Goal: Communication & Community: Share content

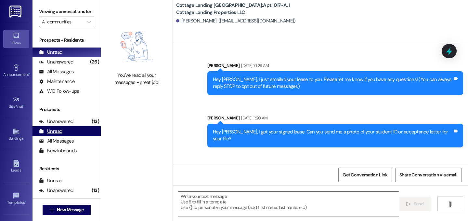
scroll to position [21018, 0]
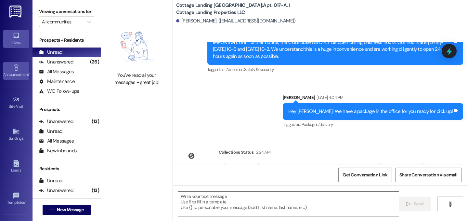
click at [9, 68] on link "Announcement •" at bounding box center [16, 71] width 26 height 18
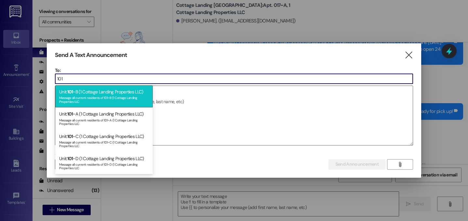
type input "101"
click at [89, 94] on div "Unit: 101 ~B (1 Cottage Landing Properties LLC) Message all current residents o…" at bounding box center [104, 96] width 98 height 22
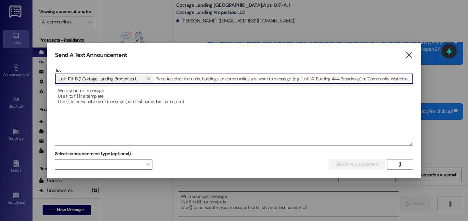
click at [89, 94] on textarea at bounding box center [234, 115] width 358 height 59
click at [194, 79] on input at bounding box center [283, 79] width 259 height 10
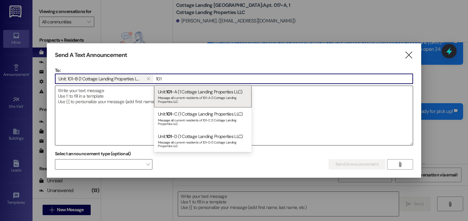
type input "101"
click at [178, 96] on div "Message all current residents of 101~A (1 Cottage Landing Properties LLC" at bounding box center [203, 98] width 90 height 9
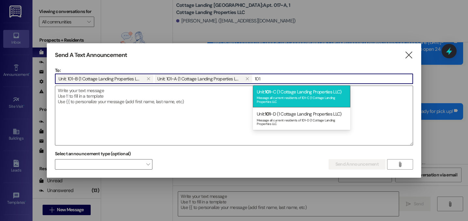
type input "101"
click at [290, 101] on div "Message all current residents of 101~C (1 Cottage Landing Properties LLC" at bounding box center [302, 98] width 90 height 9
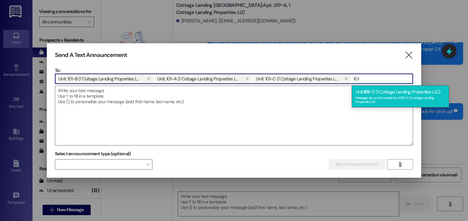
type input "101"
click at [383, 93] on div "Unit: 101 ~D (1 Cottage Landing Properties LLC) Message all current residents o…" at bounding box center [401, 96] width 98 height 22
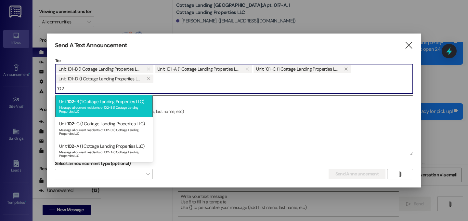
type input "102"
click at [98, 97] on div "Unit: 102 ~B (1 Cottage Landing Properties LLC) Message all current residents o…" at bounding box center [104, 106] width 98 height 22
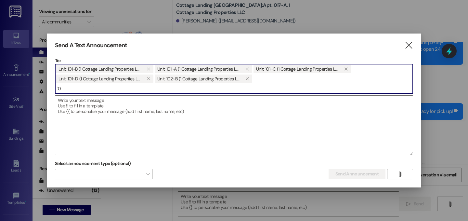
type input "`"
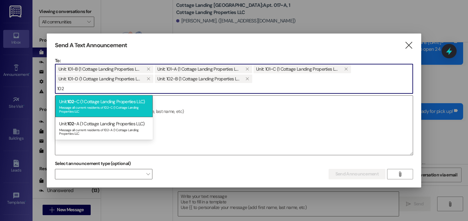
type input "102"
click at [101, 104] on div "Message all current residents of 102~C (1 Cottage Landing Properties LLC" at bounding box center [104, 108] width 90 height 9
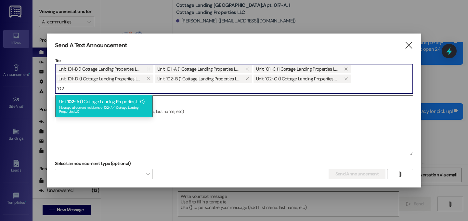
type input "102"
click at [72, 107] on div "Message all current residents of 102~A (1 Cottage Landing Properties LLC" at bounding box center [104, 108] width 90 height 9
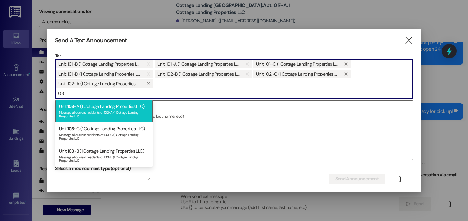
type input "103"
click at [121, 113] on div "Message all current residents of 103~A (1 Cottage Landing Properties LLC" at bounding box center [104, 113] width 90 height 9
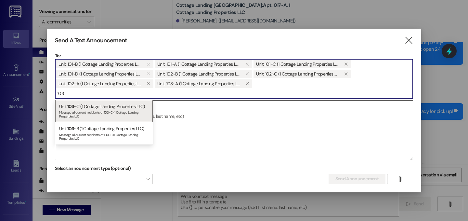
type input "103"
click at [145, 114] on div "Message all current residents of 103~C (1 Cottage Landing Properties LLC" at bounding box center [104, 113] width 90 height 9
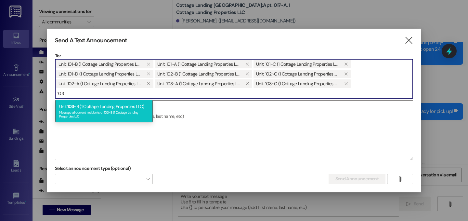
type input "103"
click at [112, 110] on div "Message all current residents of 103~B (1 Cottage Landing Properties LLC" at bounding box center [104, 113] width 90 height 9
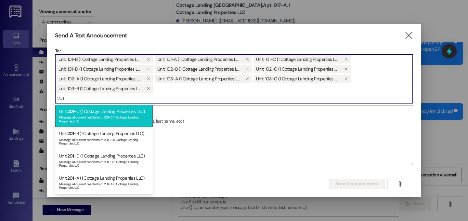
type input "201"
click at [110, 109] on div "Unit: 201 ~C (1 Cottage Landing Properties LLC) Message all current residents o…" at bounding box center [104, 116] width 98 height 22
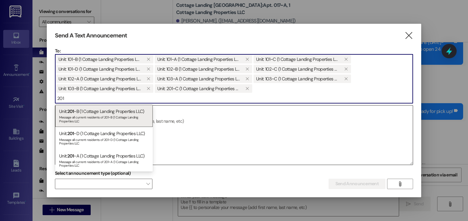
type input "201"
click at [105, 119] on div "Message all current residents of 201~B (1 Cottage Landing Properties LLC" at bounding box center [104, 118] width 90 height 9
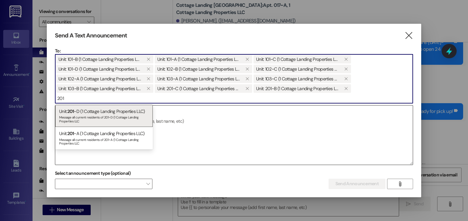
type input "201"
click at [113, 120] on div "Message all current residents of 201~D (1 Cottage Landing Properties LLC" at bounding box center [104, 118] width 90 height 9
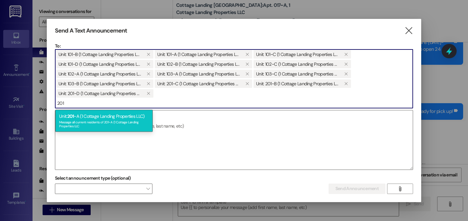
type input "201"
click at [120, 117] on div "Unit: 201 ~A (1 Cottage Landing Properties LLC) Message all current residents o…" at bounding box center [104, 121] width 98 height 22
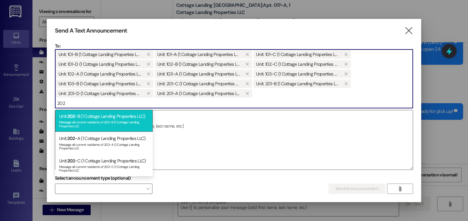
type input "202"
click at [126, 113] on div "Unit: 202 ~B (1 Cottage Landing Properties LLC) Message all current residents o…" at bounding box center [104, 121] width 98 height 22
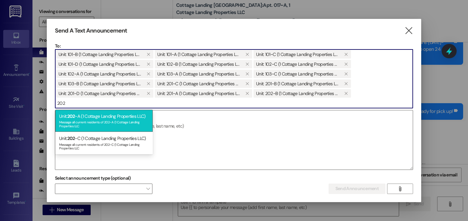
type input "202"
click at [131, 125] on div "Message all current residents of 202~A (1 Cottage Landing Properties LLC" at bounding box center [104, 123] width 90 height 9
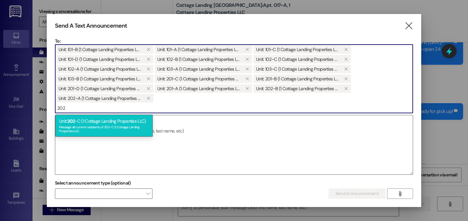
type input "202"
click at [128, 124] on div "Unit: 202 ~C (1 Cottage Landing Properties LLC) Message all current residents o…" at bounding box center [104, 125] width 98 height 22
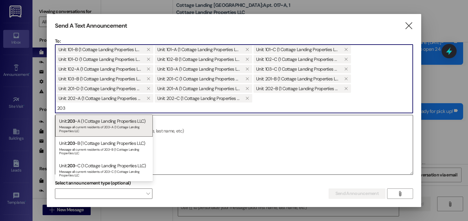
type input "203"
click at [128, 123] on div "Unit: 203 ~A (1 Cottage Landing Properties LLC) Message all current residents o…" at bounding box center [104, 125] width 98 height 22
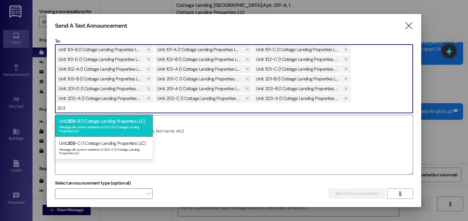
type input "203"
click at [117, 125] on div "Message all current residents of 203~B (1 Cottage Landing Properties LLC" at bounding box center [104, 128] width 90 height 9
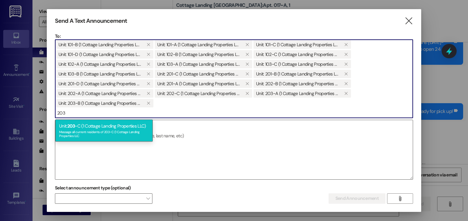
type input "203"
click at [108, 128] on div "Unit: 203 ~C (1 Cottage Landing Properties LLC) Message all current residents o…" at bounding box center [104, 130] width 98 height 22
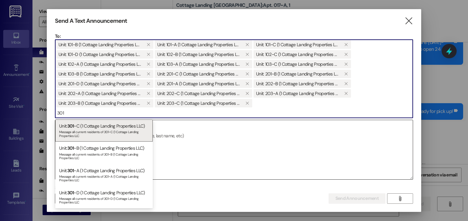
type input "301"
click at [120, 125] on div "Unit: 301 ~C (1 Cottage Landing Properties LLC) Message all current residents o…" at bounding box center [104, 130] width 98 height 22
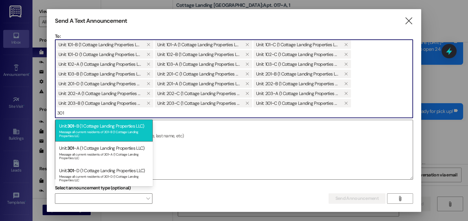
type input "301"
click at [115, 125] on div "Unit: 301 ~B (1 Cottage Landing Properties LLC) Message all current residents o…" at bounding box center [104, 130] width 98 height 22
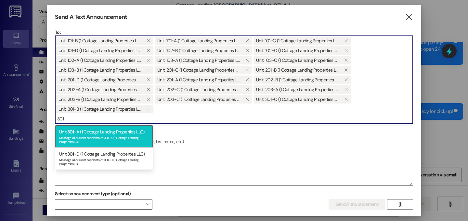
type input "301"
click at [115, 126] on div "Unit: 301 ~A (1 Cottage Landing Properties LLC) Message all current residents o…" at bounding box center [104, 136] width 98 height 22
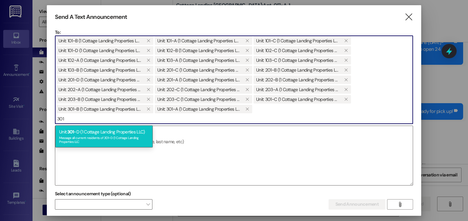
type input "301"
click at [114, 131] on div "Unit: 301 ~D (1 Cottage Landing Properties LLC) Message all current residents o…" at bounding box center [104, 136] width 98 height 22
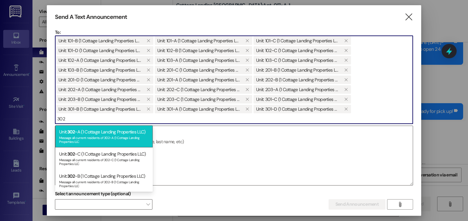
type input "302"
click at [116, 135] on div "Message all current residents of 302~A (1 Cottage Landing Properties LLC" at bounding box center [104, 138] width 90 height 9
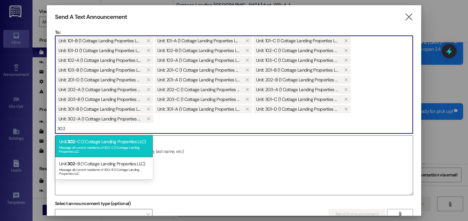
type input "302"
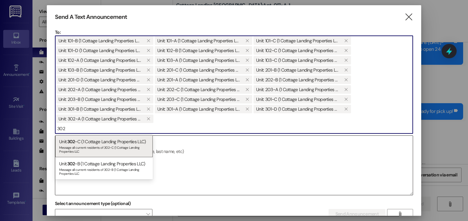
click at [114, 139] on div "Unit: 302 ~C (1 Cottage Landing Properties LLC) Message all current residents o…" at bounding box center [104, 146] width 98 height 22
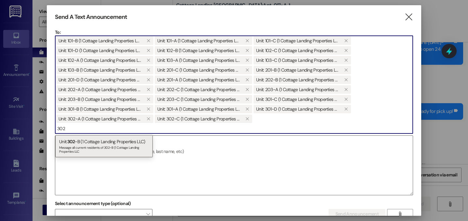
type input "302"
click at [116, 146] on div "Message all current residents of 302~B (1 Cottage Landing Properties LLC" at bounding box center [104, 148] width 90 height 9
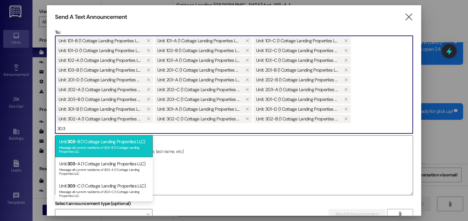
type input "303"
click at [115, 147] on div "Message all current residents of 303~B (1 Cottage Landing Properties LLC" at bounding box center [104, 148] width 90 height 9
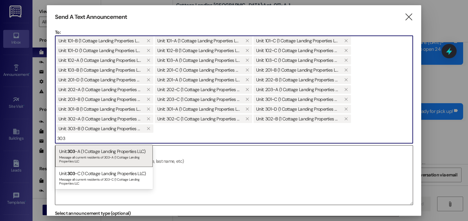
type input "303"
click at [113, 149] on div "Unit: 303 ~A (1 Cottage Landing Properties LLC) Message all current residents o…" at bounding box center [104, 156] width 98 height 22
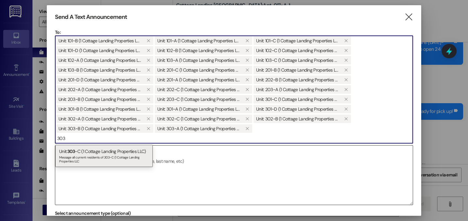
type input "303"
click at [115, 152] on div "Unit: 303 ~C (1 Cottage Landing Properties LLC) Message all current residents o…" at bounding box center [104, 156] width 98 height 22
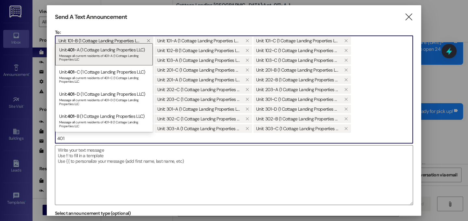
type input "401"
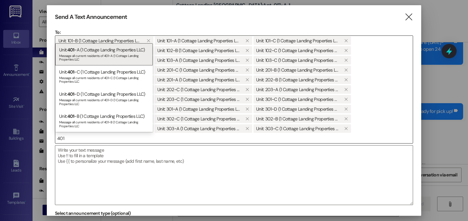
click at [91, 42] on span "Unit: 101~B (1 Cottage Landing Properties LLC)" at bounding box center [100, 40] width 83 height 8
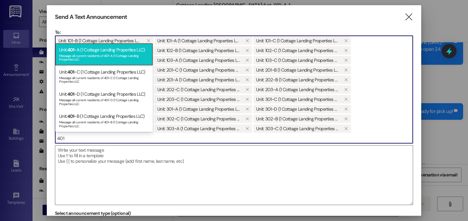
click at [91, 57] on div "Message all current residents of 401~A (1 Cottage Landing Properties LLC" at bounding box center [104, 56] width 90 height 9
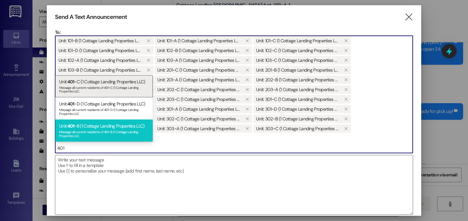
type input "401"
click at [95, 130] on div "Message all current residents of 401~B (1 Cottage Landing Properties LLC" at bounding box center [104, 132] width 90 height 9
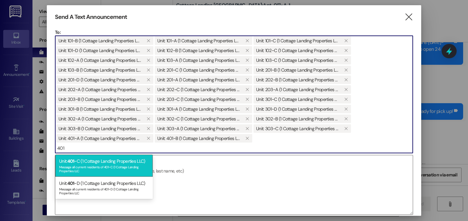
type input "401"
click at [100, 164] on div "Unit: 401 ~C (1 Cottage Landing Properties LLC) Message all current residents o…" at bounding box center [104, 165] width 98 height 22
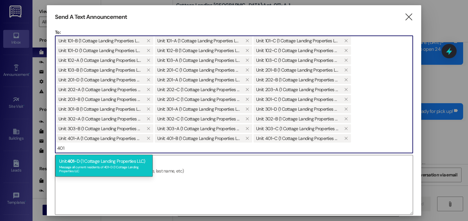
type input "401"
click at [105, 161] on div "Unit: 401 ~D (1 Cottage Landing Properties LLC) Message all current residents o…" at bounding box center [104, 165] width 98 height 22
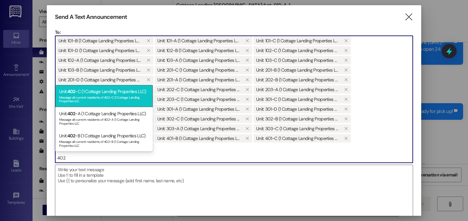
type input "402"
click at [97, 98] on div "Message all current residents of 402~C (1 Cottage Landing Properties LLC" at bounding box center [104, 98] width 90 height 9
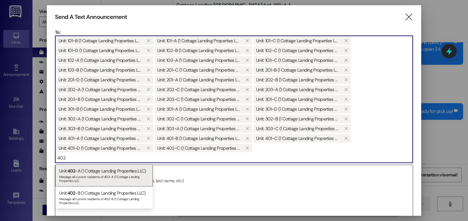
type input "402"
click at [106, 172] on div "Unit: 402 ~A (1 Cottage Landing Properties LLC) Message all current residents o…" at bounding box center [104, 175] width 98 height 22
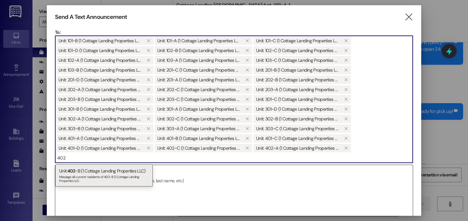
type input "402"
click at [106, 173] on div "Unit: 402 ~B (1 Cottage Landing Properties LLC) Message all current residents o…" at bounding box center [104, 175] width 98 height 22
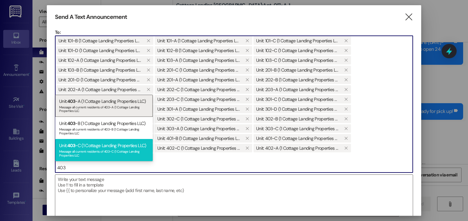
type input "403"
click at [103, 144] on div "Unit: 403 ~C (1 Cottage Landing Properties LLC) Message all current residents o…" at bounding box center [104, 150] width 98 height 22
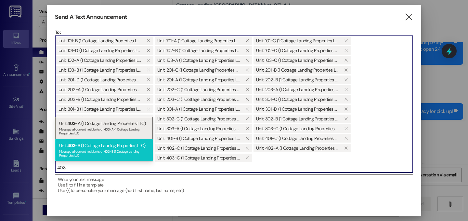
type input "403"
click at [101, 147] on div "Unit: 403 ~B (1 Cottage Landing Properties LLC) Message all current residents o…" at bounding box center [104, 150] width 98 height 22
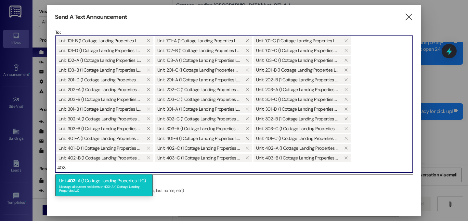
type input "403"
click at [103, 181] on div "Unit: 403 ~A (1 Cottage Landing Properties LLC) Message all current residents o…" at bounding box center [104, 185] width 98 height 22
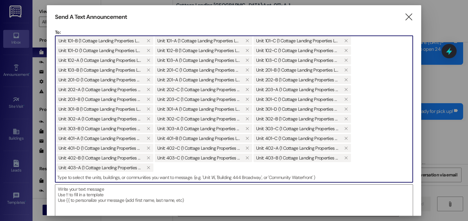
click at [103, 181] on input at bounding box center [234, 177] width 358 height 10
click at [106, 195] on textarea at bounding box center [234, 213] width 358 height 59
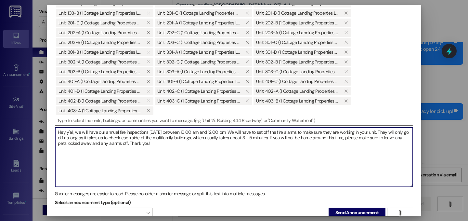
scroll to position [10, 0]
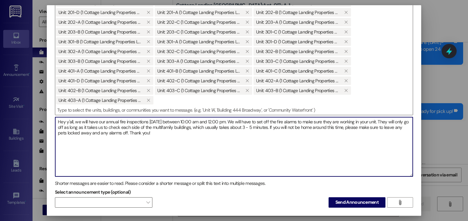
type textarea "Hey y'all, we will have our annual fire inspections tomorrow between 10:00 am a…"
click at [340, 201] on span "Send Announcement" at bounding box center [357, 202] width 43 height 7
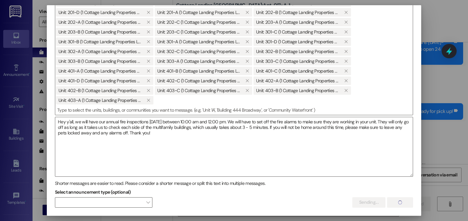
scroll to position [57, 0]
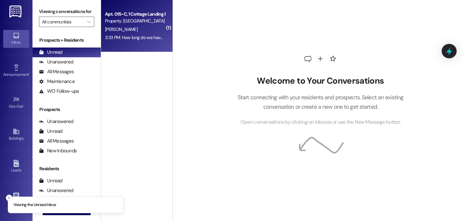
click at [138, 35] on div "3:33 PM: How long do we have to pick up the meal? 3:33 PM: How long do we have …" at bounding box center [153, 37] width 97 height 6
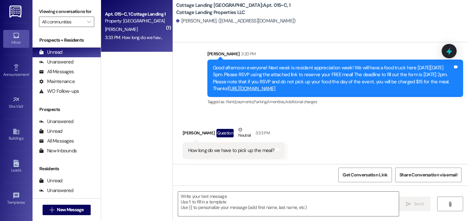
scroll to position [1453, 0]
click at [262, 201] on textarea at bounding box center [288, 204] width 221 height 24
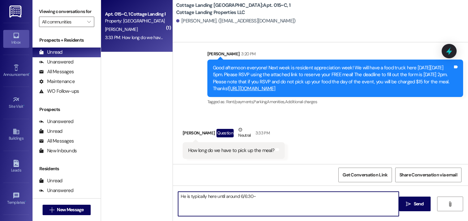
type textarea "He is typically here until around 6/6:30~"
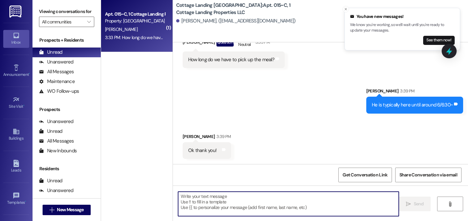
scroll to position [1543, 0]
click at [270, 195] on textarea at bounding box center [288, 204] width 221 height 24
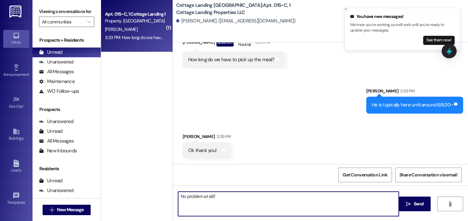
type textarea "No problem at all/!"
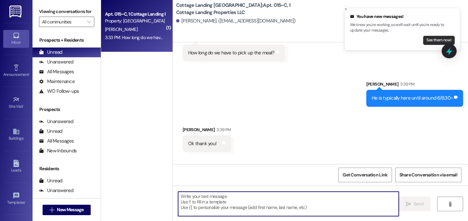
click at [437, 36] on button "See them now!" at bounding box center [439, 40] width 32 height 9
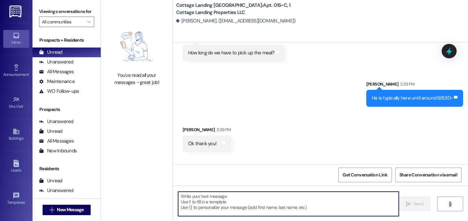
scroll to position [1589, 0]
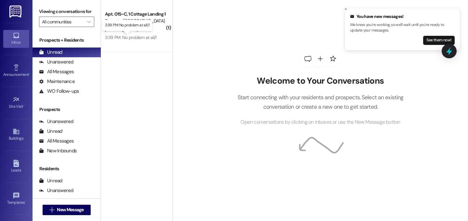
click at [151, 39] on div "3:39 PM: No problem at all/! 3:39 PM: No problem at all/!" at bounding box center [131, 37] width 52 height 6
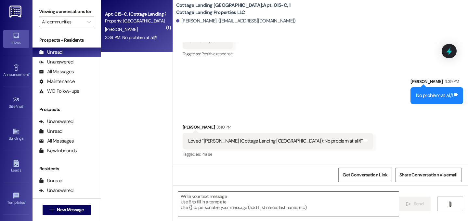
scroll to position [1653, 0]
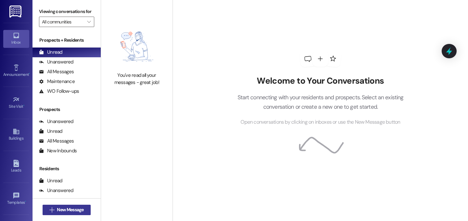
click at [72, 211] on span "New Message" at bounding box center [70, 209] width 27 height 7
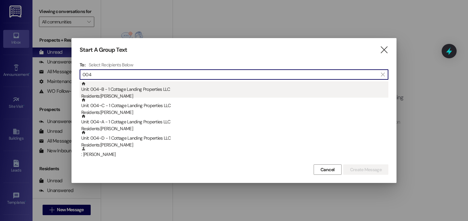
type input "004"
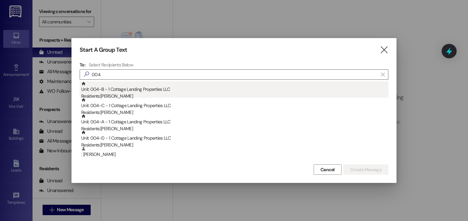
click at [129, 88] on div "Unit: 004~B - 1 Cottage Landing Properties LLC Residents: Emma Becnel" at bounding box center [234, 90] width 307 height 19
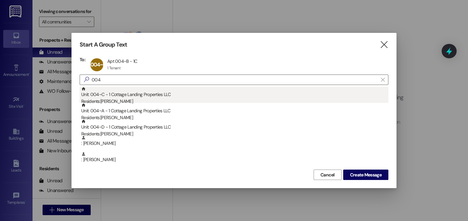
click at [129, 88] on div "Unit: 004~C - 1 Cottage Landing Properties LLC Residents: Grace Blackmon" at bounding box center [234, 96] width 307 height 19
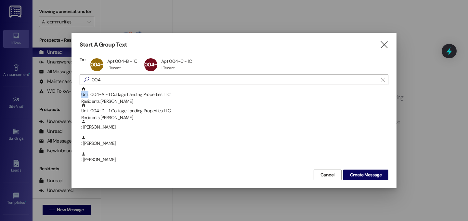
click at [130, 88] on div "Unit: 004~A - 1 Cottage Landing Properties LLC Residents: Anna Foster" at bounding box center [234, 96] width 307 height 19
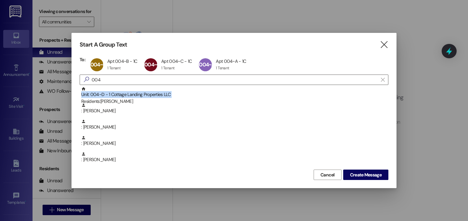
click at [130, 88] on div "Unit: 004~D - 1 Cottage Landing Properties LLC Residents: Devyn Breaux" at bounding box center [234, 96] width 307 height 19
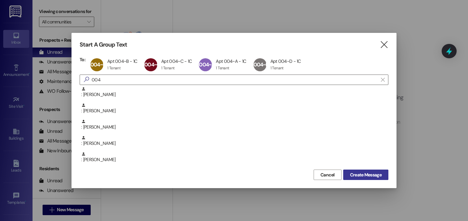
click at [367, 176] on span "Create Message" at bounding box center [366, 174] width 32 height 7
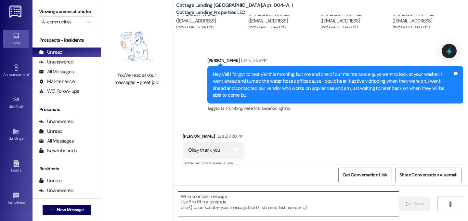
scroll to position [776, 0]
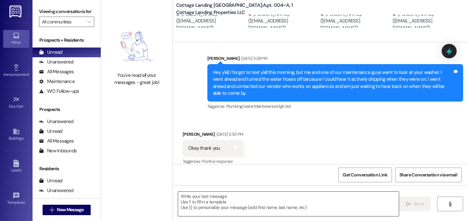
click at [299, 208] on textarea at bounding box center [288, 204] width 221 height 24
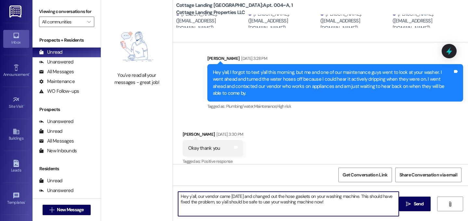
type textarea "Hey y'all, our vendor came today and changed out the hose gaskets on your washi…"
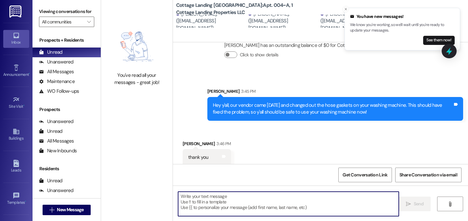
scroll to position [979, 0]
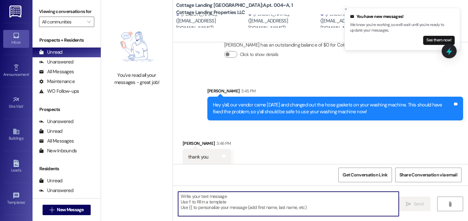
click at [305, 195] on textarea at bounding box center [288, 204] width 221 height 24
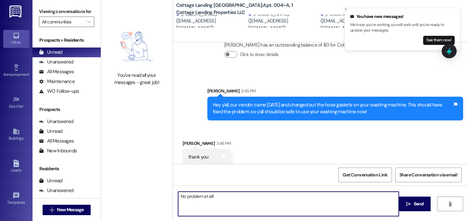
type textarea "No problem at all!"
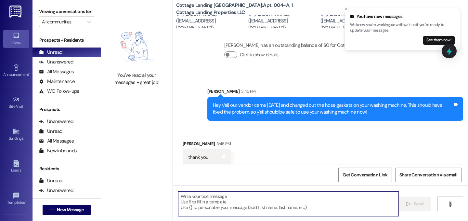
scroll to position [1024, 0]
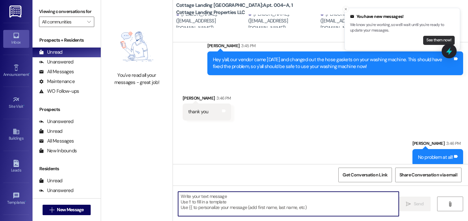
click at [439, 40] on button "See them now!" at bounding box center [439, 40] width 32 height 9
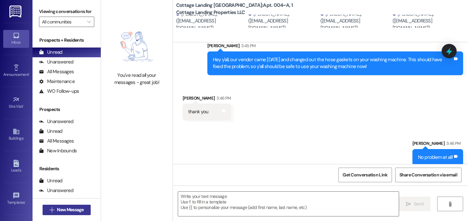
click at [84, 206] on button " New Message" at bounding box center [67, 210] width 48 height 10
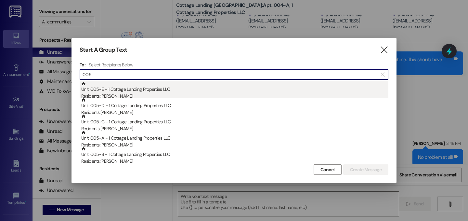
type input "005"
click at [126, 95] on div "Residents: Noah Singleton" at bounding box center [234, 96] width 307 height 7
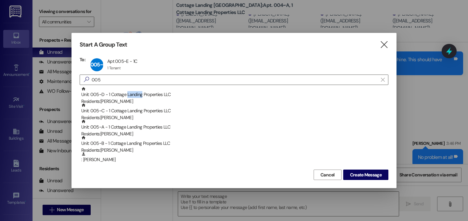
click at [126, 95] on div "Unit: 005~D - 1 Cottage Landing Properties LLC Residents: Michael Garcia" at bounding box center [234, 96] width 307 height 19
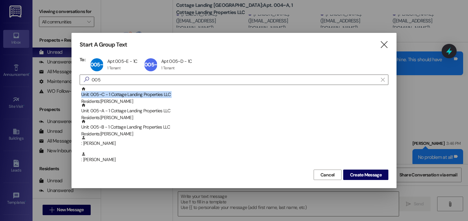
click at [126, 95] on div "Unit: 005~C - 1 Cottage Landing Properties LLC Residents: Luke Waguespack" at bounding box center [234, 96] width 307 height 19
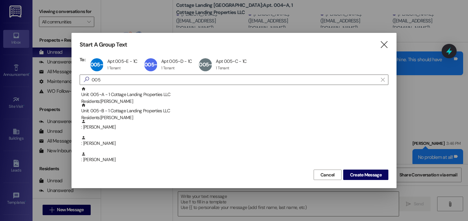
click at [126, 95] on div "Unit: 005~A - 1 Cottage Landing Properties LLC Residents: William Reinhardt" at bounding box center [234, 96] width 307 height 19
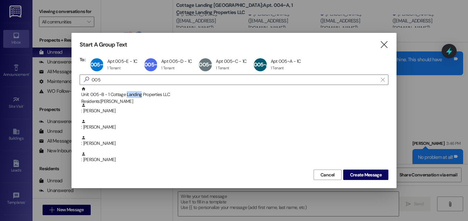
click at [126, 95] on div "Unit: 005~B - 1 Cottage Landing Properties LLC Residents: Matthew Beall" at bounding box center [234, 96] width 307 height 19
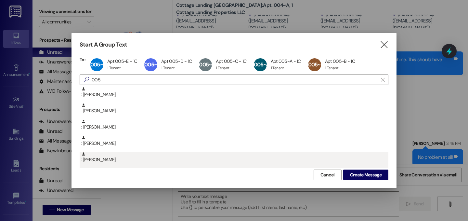
click at [371, 167] on div ": Luke Waguespack" at bounding box center [234, 160] width 309 height 16
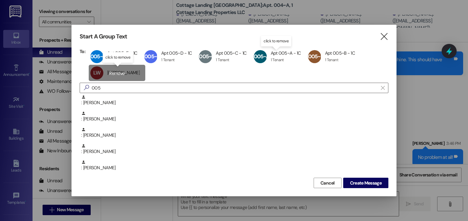
click at [110, 70] on div "LW Luke Waguespack Luke Waguespack click to remove" at bounding box center [117, 73] width 57 height 16
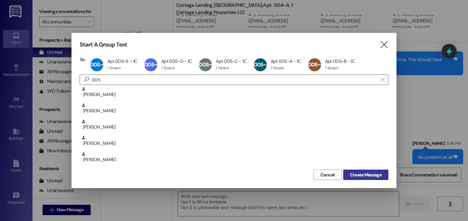
click at [379, 177] on span "Create Message" at bounding box center [366, 174] width 32 height 7
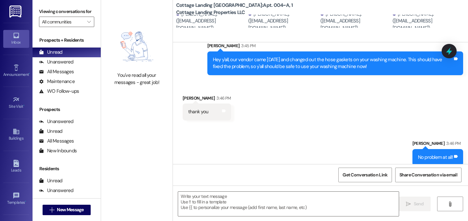
click at [273, 209] on textarea at bounding box center [288, 204] width 221 height 24
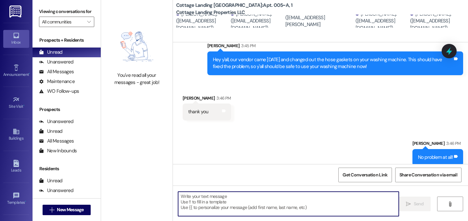
scroll to position [58, 0]
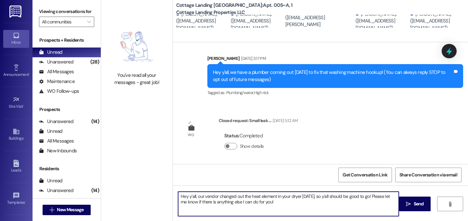
type textarea "Hey y'all, our vendor changed out the heat element in your dryer today, so y'al…"
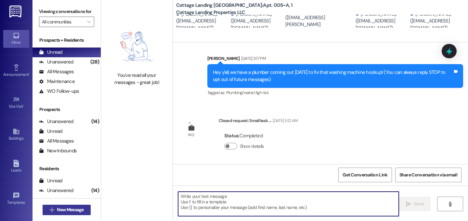
click at [80, 207] on span "New Message" at bounding box center [70, 209] width 27 height 7
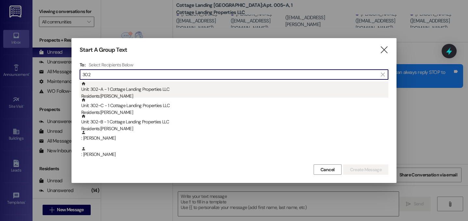
type input "302"
click at [136, 93] on div "Residents: Taylor Saucier" at bounding box center [234, 96] width 307 height 7
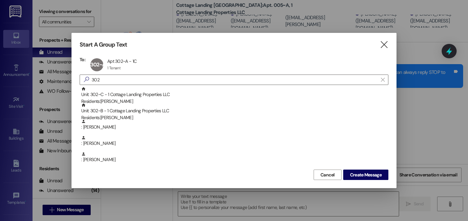
click at [136, 93] on div "Unit: 302~C - 1 Cottage Landing Properties LLC Residents: Abigail Wilson" at bounding box center [234, 96] width 307 height 19
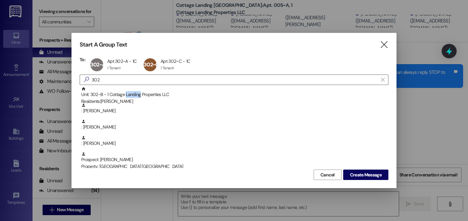
click at [136, 93] on div "Unit: 302~B - 1 Cottage Landing Properties LLC Residents: Taylor Bufkin" at bounding box center [234, 96] width 307 height 19
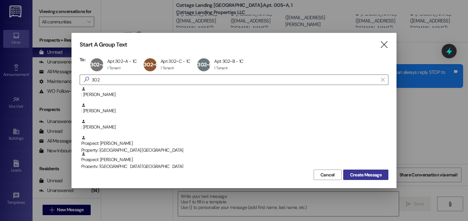
click at [372, 172] on span "Create Message" at bounding box center [366, 174] width 32 height 7
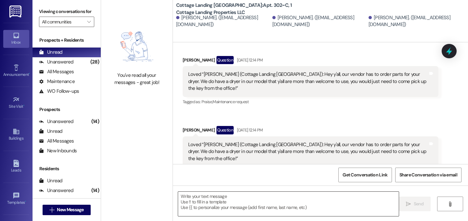
click at [316, 205] on textarea at bounding box center [288, 204] width 221 height 24
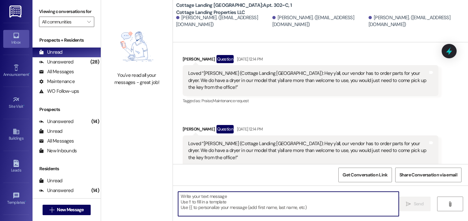
scroll to position [310, 0]
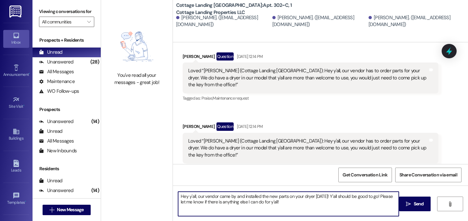
type textarea "Hey y'all, our vendor came by and installed the new parts on your dryer today! …"
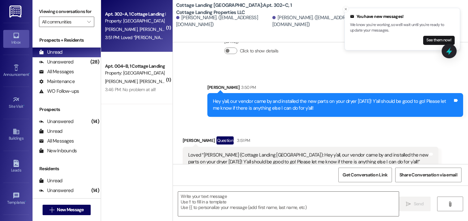
scroll to position [538, 0]
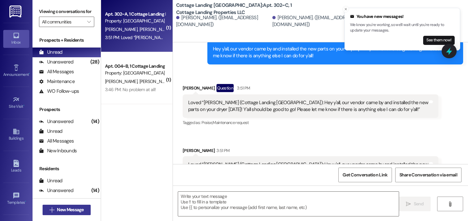
click at [71, 207] on span "New Message" at bounding box center [70, 209] width 27 height 7
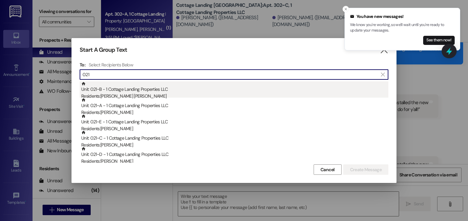
type input "021"
click at [139, 87] on div "Unit: 021~B - 1 Cottage Landing Properties LLC Residents: Presley Bruni" at bounding box center [234, 90] width 307 height 19
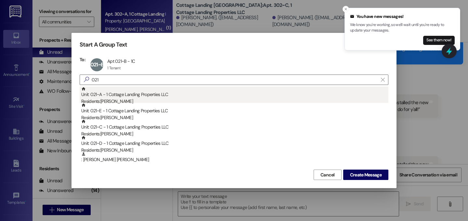
click at [139, 90] on div "Unit: 021~A - 1 Cottage Landing Properties LLC Residents: Cara Burdsall" at bounding box center [234, 96] width 307 height 19
click at [139, 91] on div "Unit: 021~E - 1 Cottage Landing Properties LLC Residents: Callie Levy" at bounding box center [234, 96] width 307 height 19
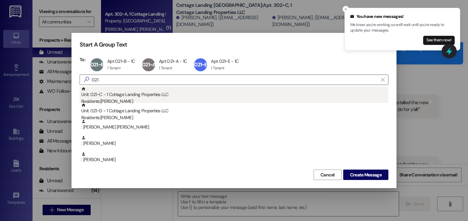
click at [139, 92] on div "Unit: 021~C - 1 Cottage Landing Properties LLC Residents: Addyson Herschlag" at bounding box center [234, 96] width 307 height 19
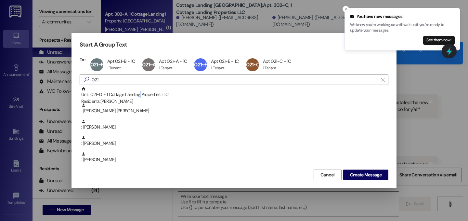
click at [139, 92] on div "Unit: 021~D - 1 Cottage Landing Properties LLC Residents: Jordan Charbonnet" at bounding box center [234, 96] width 307 height 19
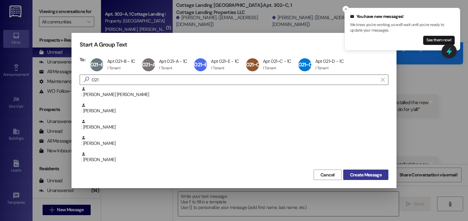
click at [371, 174] on span "Create Message" at bounding box center [366, 174] width 32 height 7
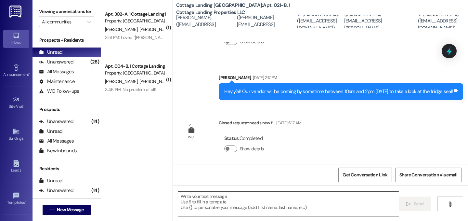
click at [293, 201] on textarea at bounding box center [288, 204] width 221 height 24
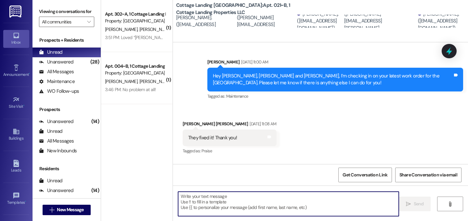
scroll to position [327, 0]
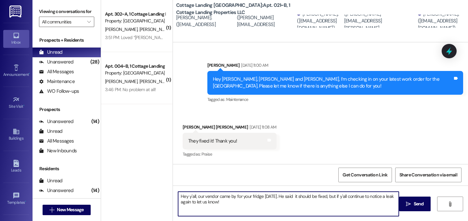
type textarea "Hey y'all, our vendor came by for your fridge today. He said it should be fixed…"
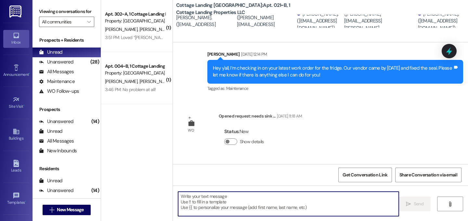
scroll to position [716, 0]
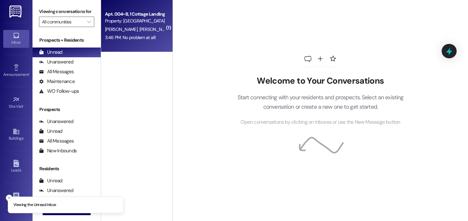
click at [174, 31] on span "[PERSON_NAME]" at bounding box center [191, 29] width 34 height 6
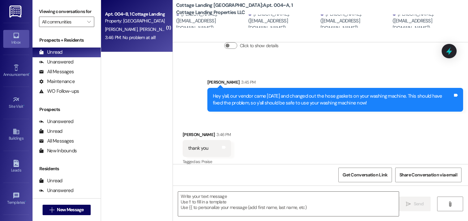
scroll to position [1033, 0]
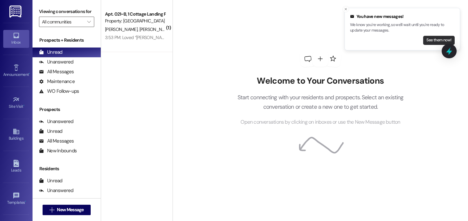
click at [433, 38] on button "See them now!" at bounding box center [439, 40] width 32 height 9
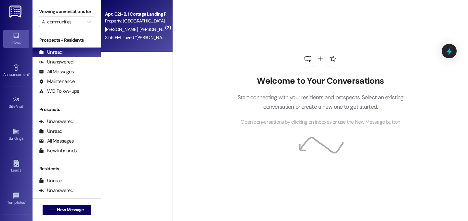
click at [145, 46] on div "Apt. 021~B, 1 Cottage Landing Properties LLC Property: [GEOGRAPHIC_DATA] [GEOGR…" at bounding box center [137, 26] width 72 height 52
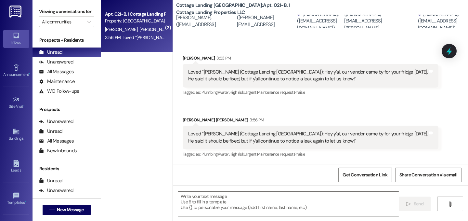
scroll to position [849, 0]
